Goal: Information Seeking & Learning: Learn about a topic

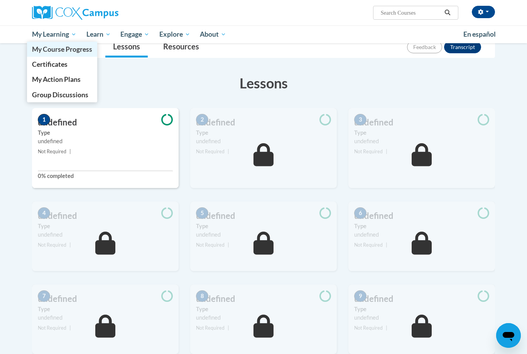
click at [49, 46] on span "My Course Progress" at bounding box center [62, 49] width 60 height 8
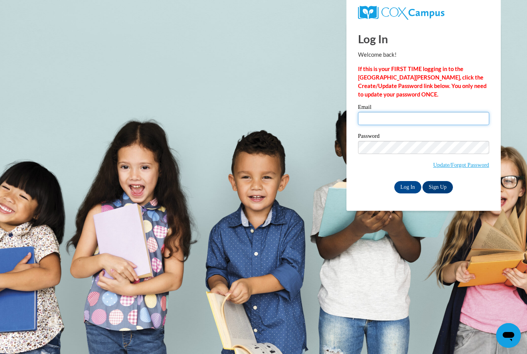
type input "mareyes@ibqheadstart.org"
click at [408, 186] on input "Log In" at bounding box center [408, 187] width 27 height 12
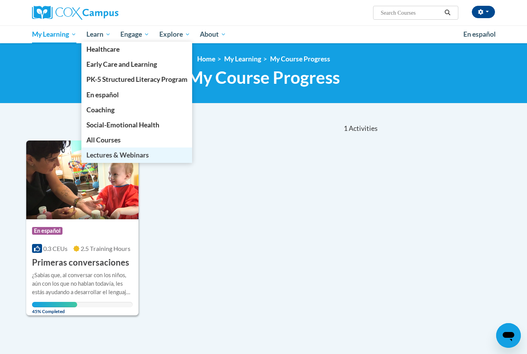
click at [100, 153] on span "Lectures & Webinars" at bounding box center [117, 155] width 63 height 8
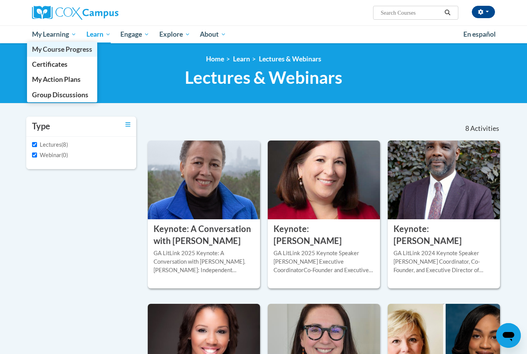
click at [47, 52] on span "My Course Progress" at bounding box center [62, 49] width 60 height 8
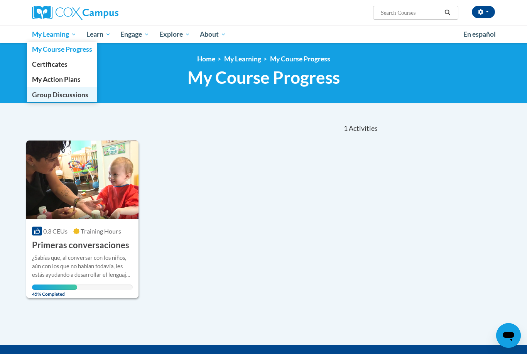
click at [46, 92] on span "Group Discussions" at bounding box center [60, 95] width 56 height 8
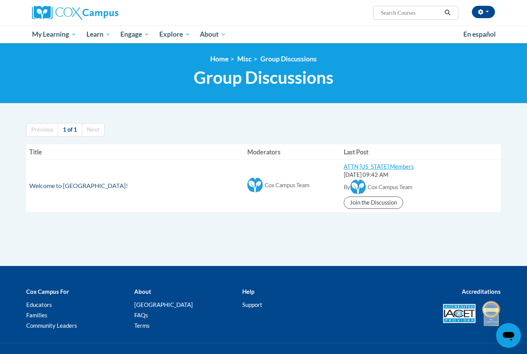
click at [54, 182] on span "Welcome to [GEOGRAPHIC_DATA]!" at bounding box center [78, 185] width 99 height 7
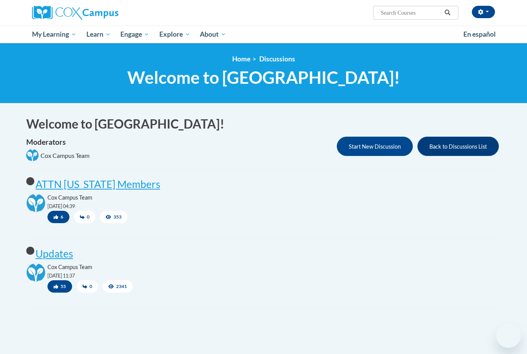
click at [30, 191] on div "unread ATTN [US_STATE] Members Cox Campus Team [DATE] 04:39 6 0 353 Reply" at bounding box center [260, 211] width 481 height 69
click at [132, 186] on post "ATTN [US_STATE] Members" at bounding box center [98, 184] width 125 height 12
click at [50, 253] on post "Updates" at bounding box center [54, 253] width 37 height 12
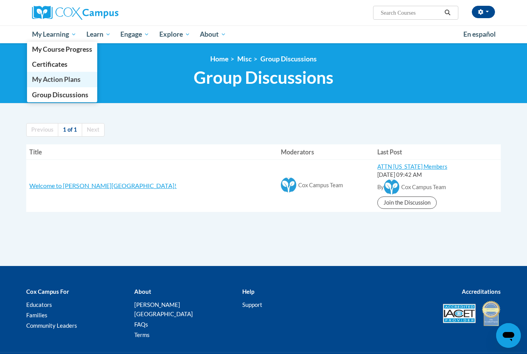
click at [50, 78] on span "My Action Plans" at bounding box center [56, 79] width 49 height 8
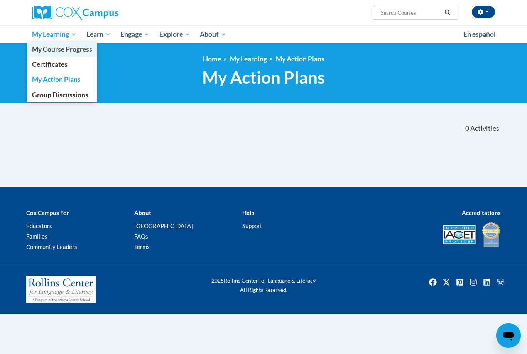
click at [87, 52] on span "My Course Progress" at bounding box center [62, 49] width 60 height 8
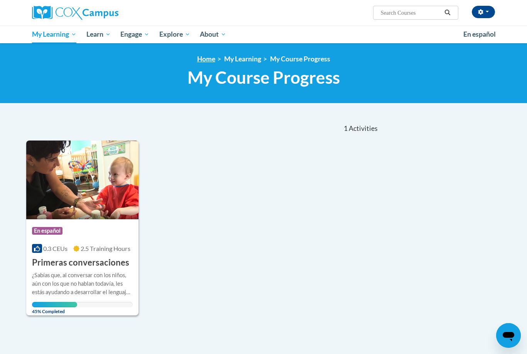
click at [209, 61] on link "Home" at bounding box center [206, 59] width 18 height 8
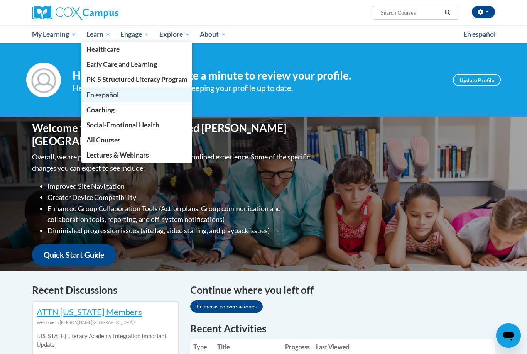
click at [120, 97] on link "En español" at bounding box center [136, 94] width 111 height 15
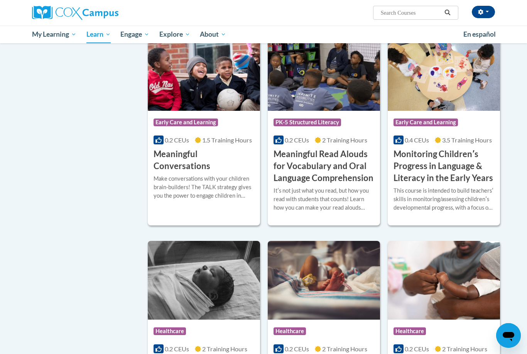
scroll to position [1134, 0]
click at [477, 257] on img at bounding box center [444, 280] width 112 height 79
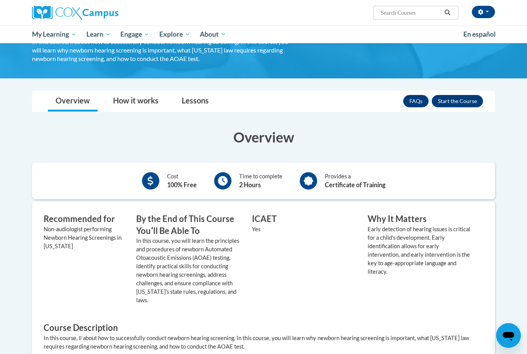
scroll to position [106, 0]
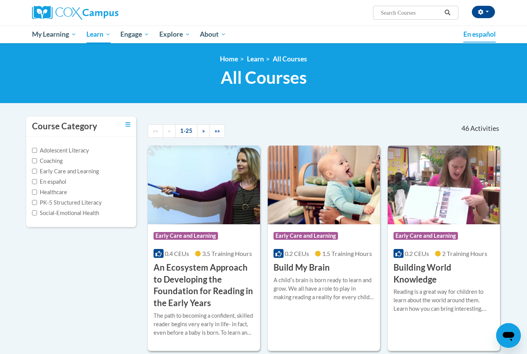
click at [482, 36] on span "En español" at bounding box center [480, 34] width 32 height 8
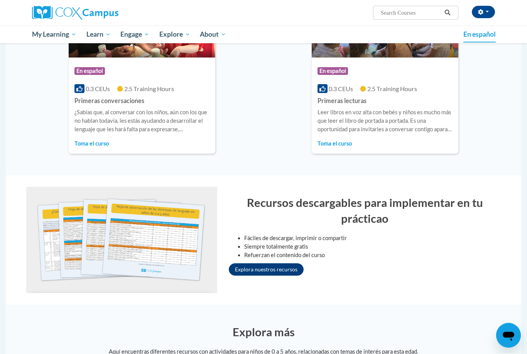
scroll to position [547, 0]
click at [282, 267] on link "Explora nuestros recursos" at bounding box center [266, 269] width 75 height 12
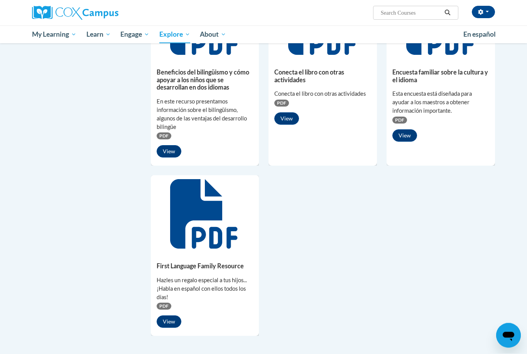
scroll to position [491, 0]
click at [327, 51] on icon at bounding box center [321, 20] width 67 height 69
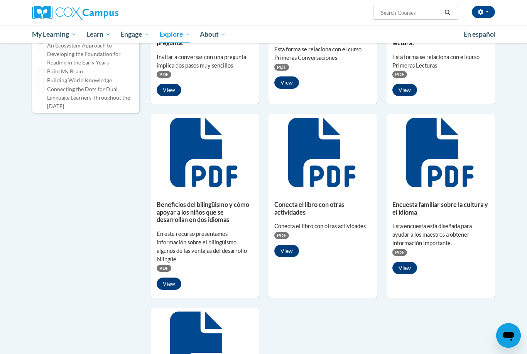
scroll to position [351, 0]
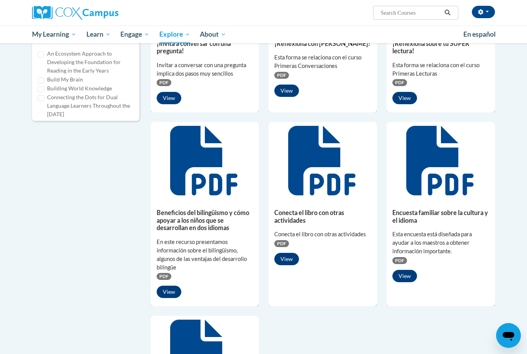
click at [289, 261] on button "View" at bounding box center [286, 259] width 25 height 12
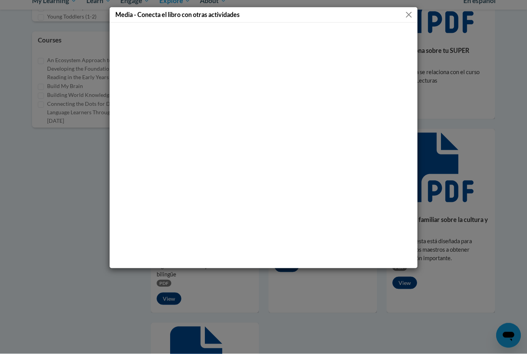
scroll to position [357, 0]
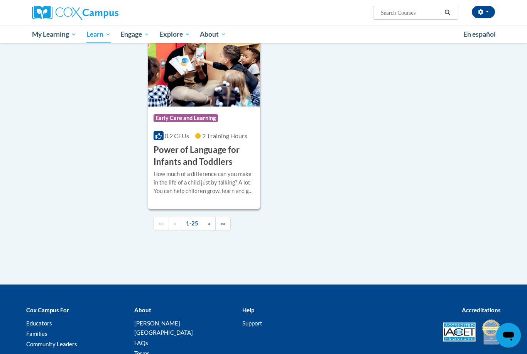
scroll to position [1765, 0]
click at [230, 177] on div "How much of a difference can you make in the life of a child just by talking? A…" at bounding box center [204, 182] width 101 height 25
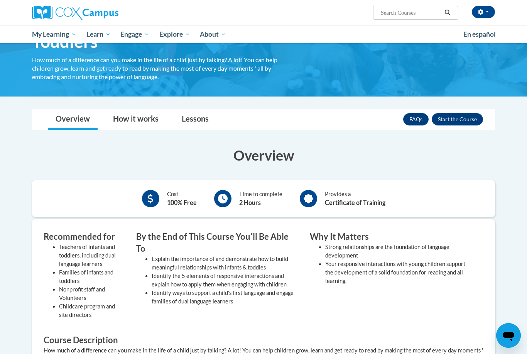
scroll to position [68, 0]
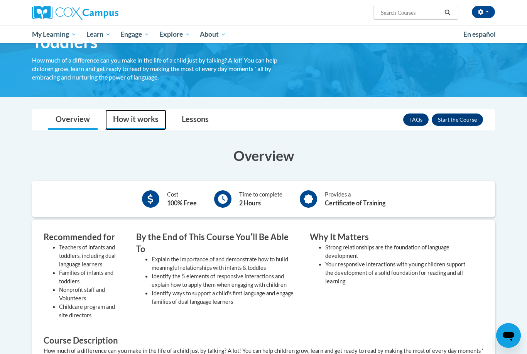
click at [140, 125] on link "How it works" at bounding box center [135, 120] width 61 height 20
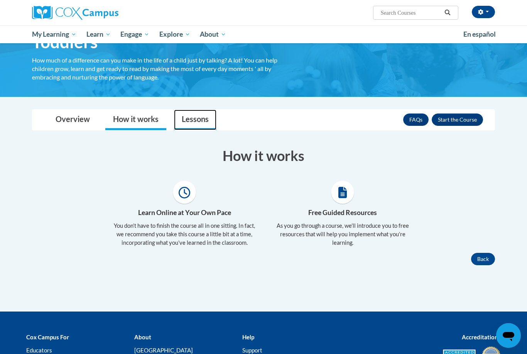
click at [195, 118] on link "Lessons" at bounding box center [195, 120] width 42 height 20
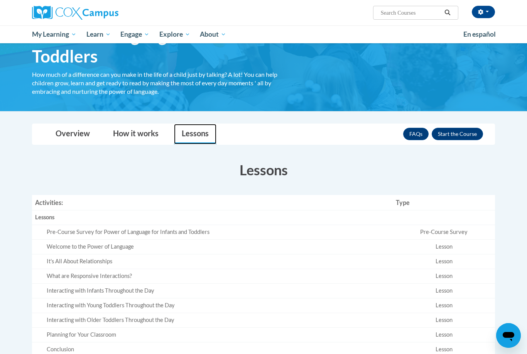
scroll to position [0, 0]
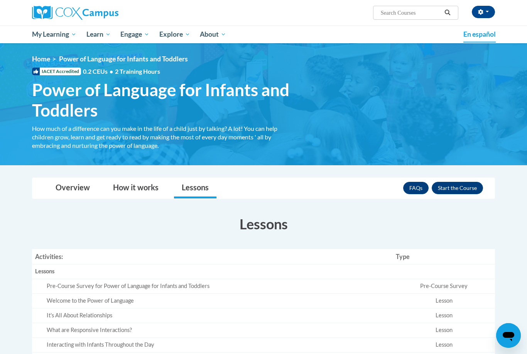
click at [484, 35] on span "En español" at bounding box center [480, 34] width 32 height 8
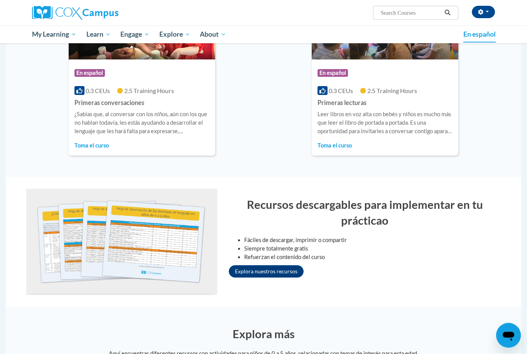
scroll to position [545, 0]
click at [415, 119] on p "Leer libros en voz alta con bebés y niños es mucho más que leer el libro de por…" at bounding box center [385, 122] width 135 height 25
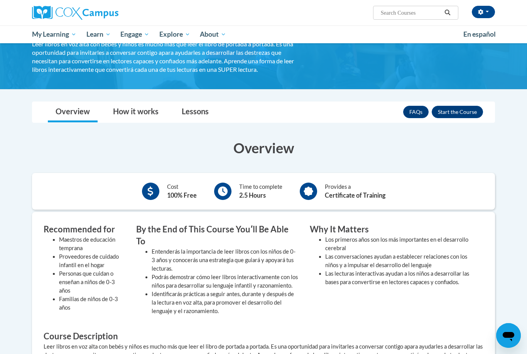
scroll to position [57, 0]
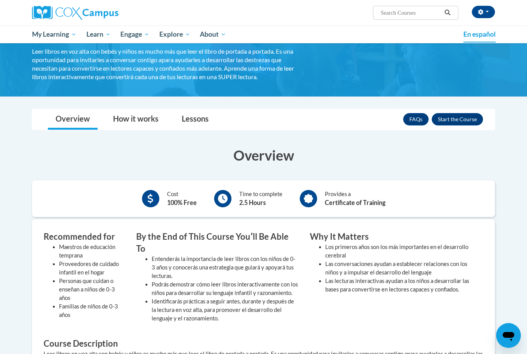
click at [484, 40] on link "En español" at bounding box center [480, 34] width 42 height 16
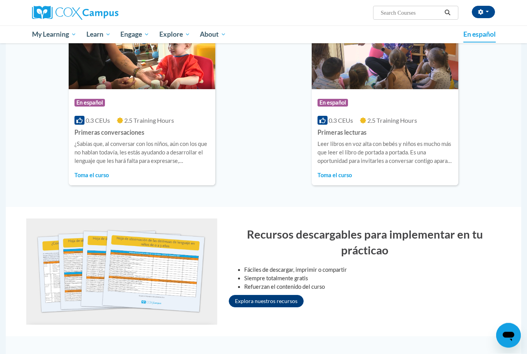
scroll to position [515, 0]
click at [273, 299] on link "Explora nuestros recursos" at bounding box center [266, 301] width 75 height 12
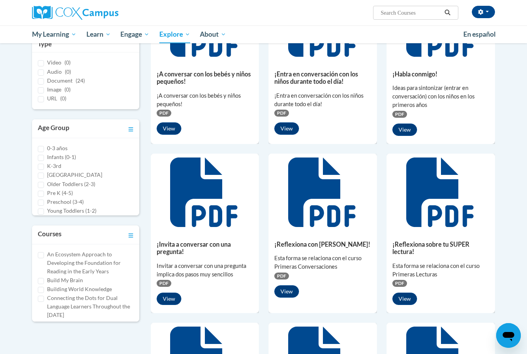
scroll to position [147, 0]
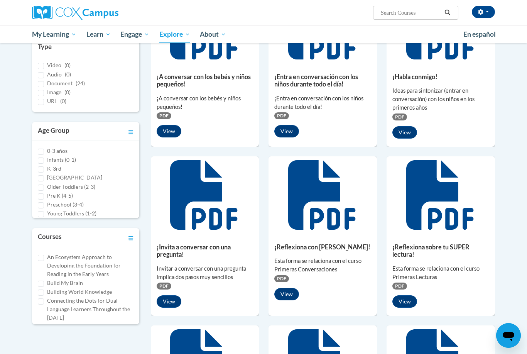
click at [457, 209] on icon at bounding box center [440, 194] width 69 height 69
click at [408, 303] on button "View" at bounding box center [405, 301] width 25 height 12
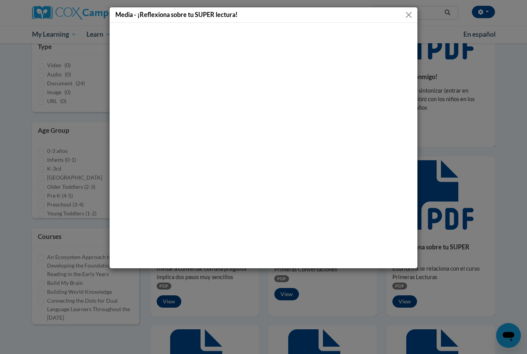
click at [408, 19] on button "Close" at bounding box center [409, 15] width 10 height 10
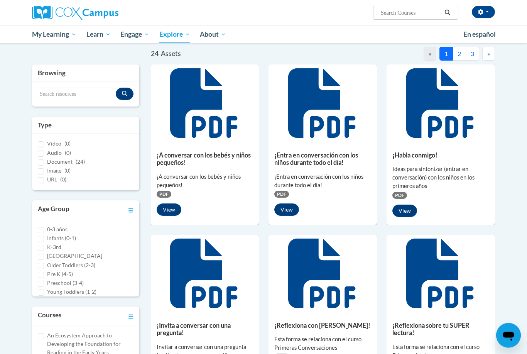
scroll to position [69, 0]
click at [459, 54] on button "2" at bounding box center [460, 54] width 14 height 14
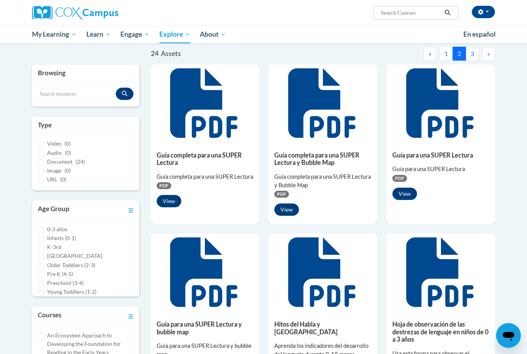
click at [237, 146] on div "Guía completa para una SUPER Lectura Guía completa para una SUPER Lectura PDF V…" at bounding box center [205, 178] width 108 height 72
click at [169, 203] on button "View" at bounding box center [169, 201] width 25 height 12
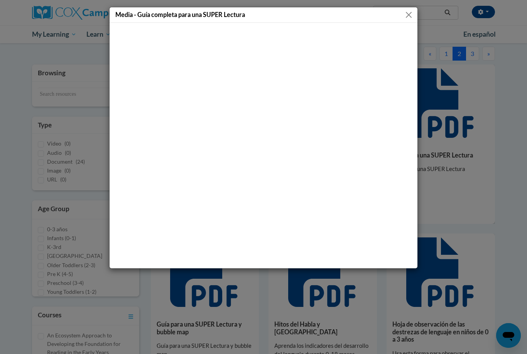
click at [409, 14] on button "Close" at bounding box center [409, 15] width 10 height 10
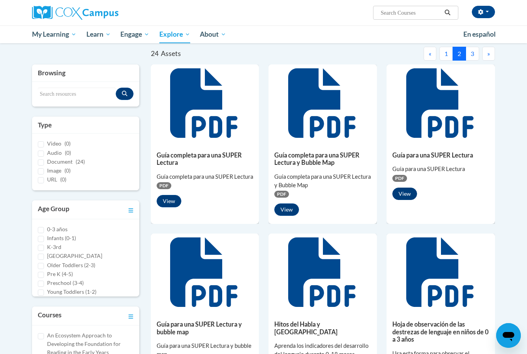
click at [410, 199] on button "View" at bounding box center [405, 194] width 25 height 12
